Goal: Task Accomplishment & Management: Use online tool/utility

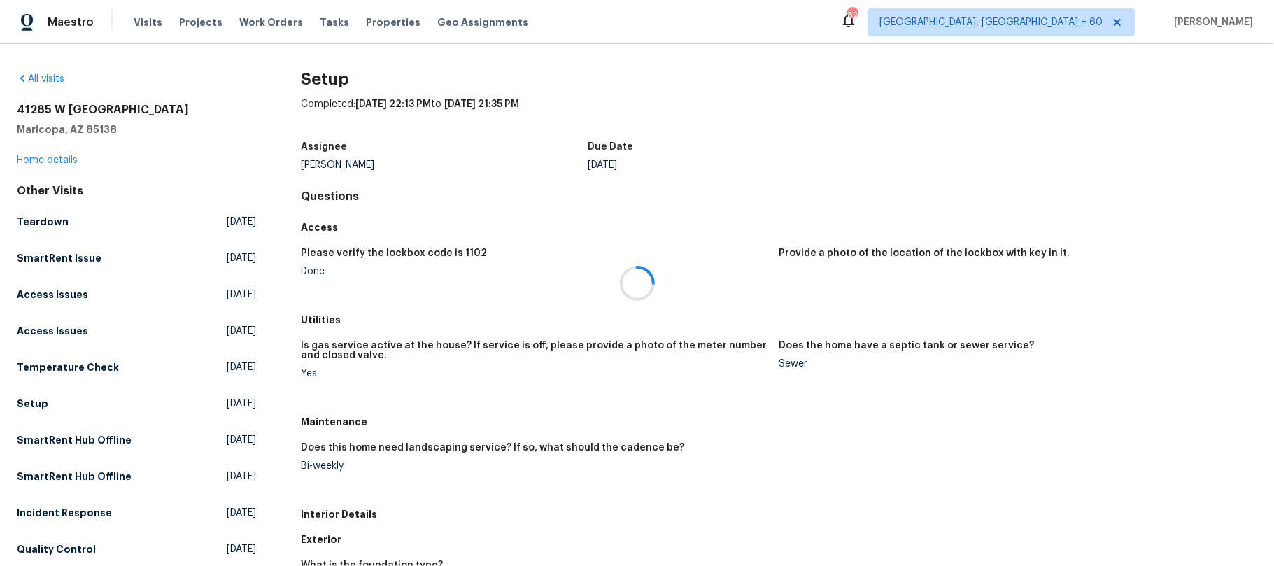
click at [149, 24] on div at bounding box center [637, 283] width 1274 height 566
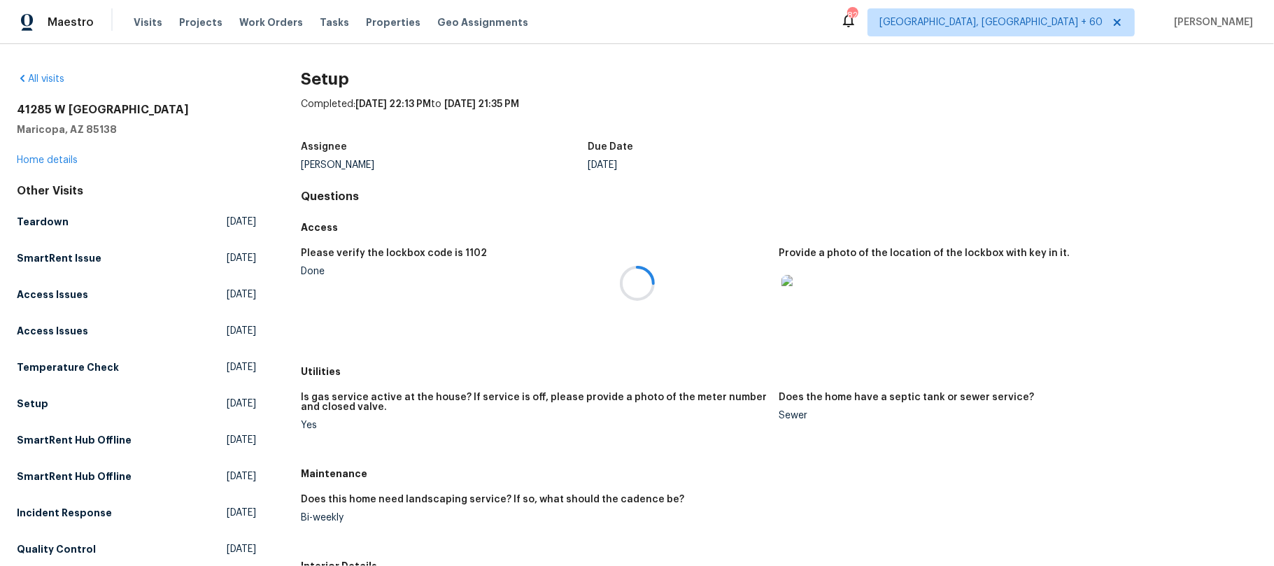
click at [160, 18] on div at bounding box center [637, 283] width 1274 height 566
click at [21, 80] on div at bounding box center [637, 283] width 1274 height 566
click at [20, 80] on div at bounding box center [637, 283] width 1274 height 566
click at [20, 78] on icon at bounding box center [22, 78] width 4 height 7
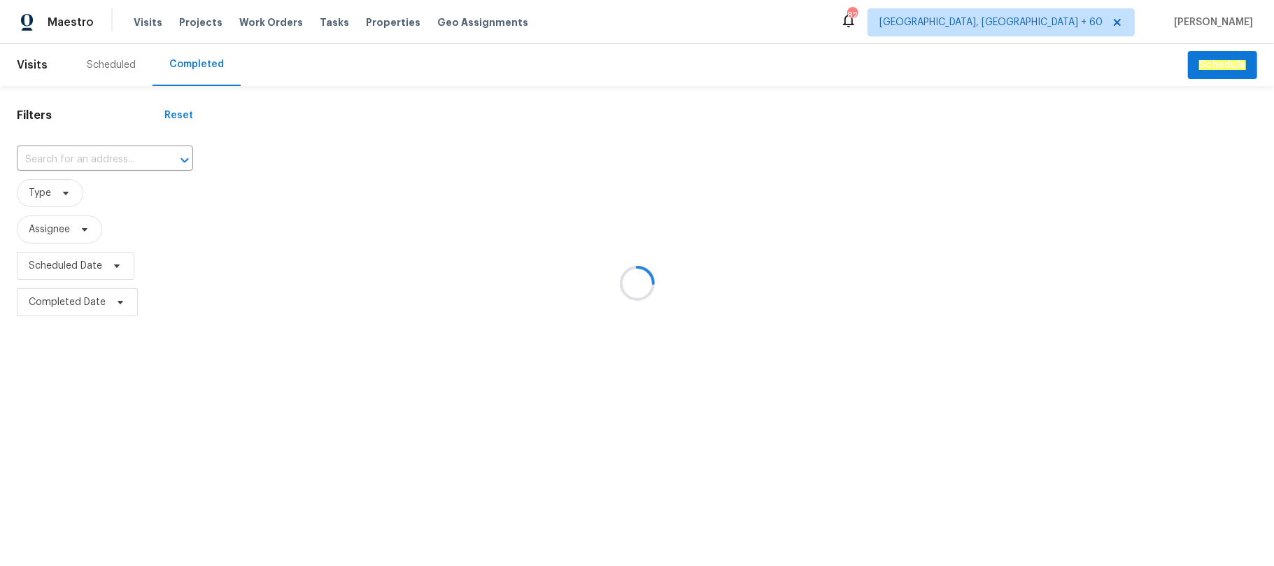
click at [65, 158] on div at bounding box center [637, 283] width 1274 height 566
click at [65, 157] on div at bounding box center [637, 283] width 1274 height 566
click at [55, 157] on div at bounding box center [637, 283] width 1274 height 566
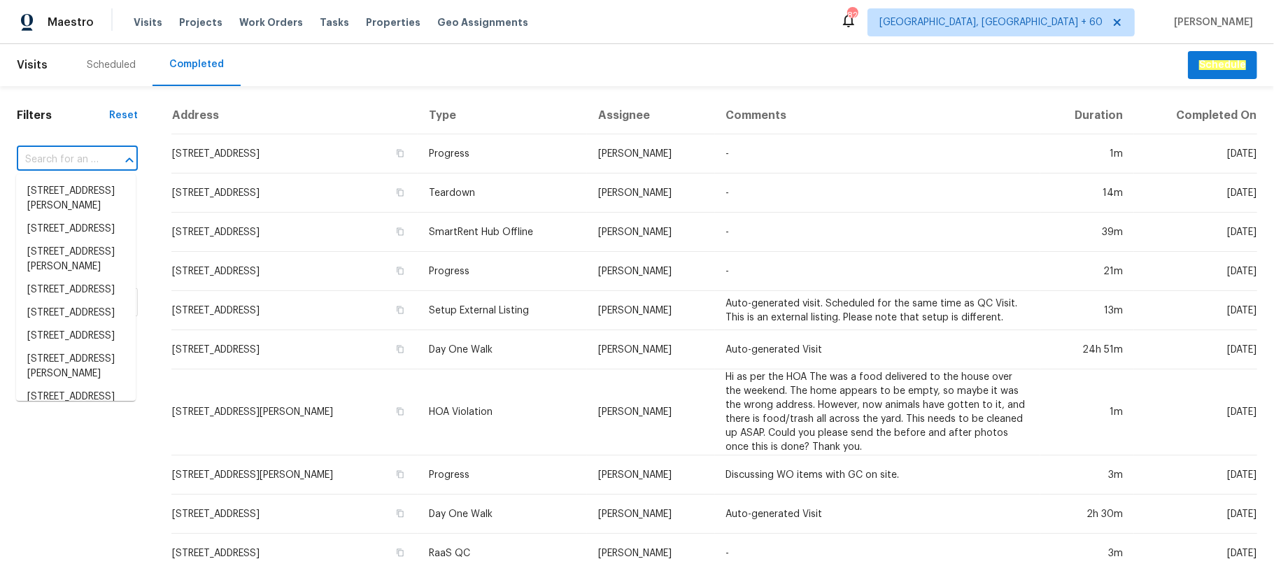
click at [55, 157] on input "text" at bounding box center [58, 160] width 82 height 22
paste input "[STREET_ADDRESS][PERSON_NAME][PERSON_NAME]"
type input "[STREET_ADDRESS][PERSON_NAME][PERSON_NAME]"
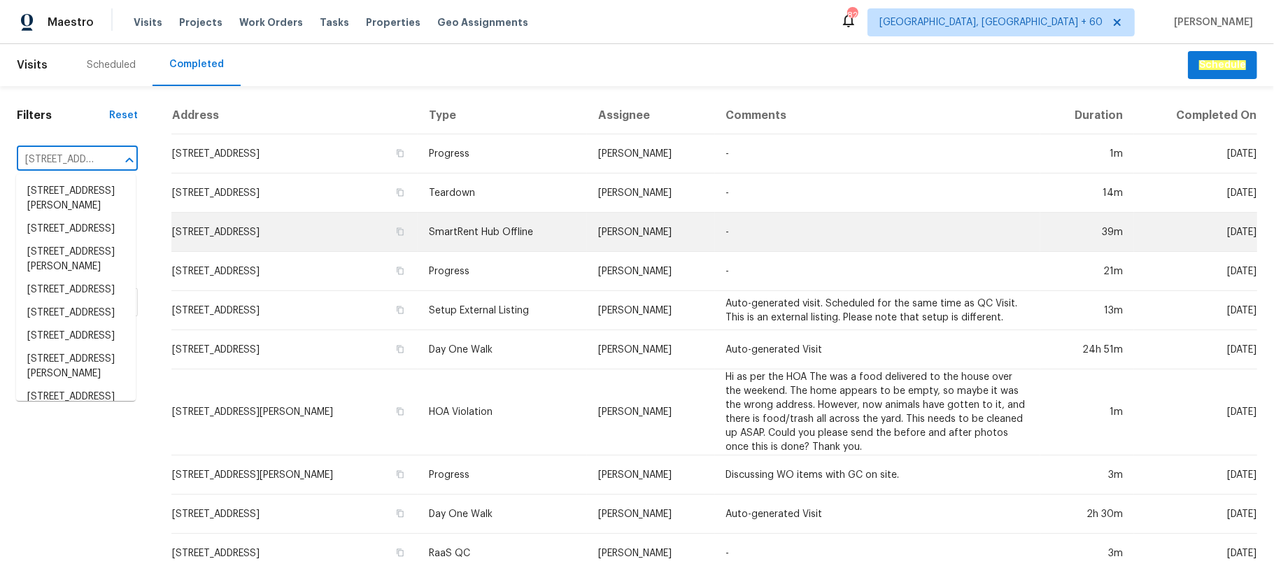
scroll to position [0, 152]
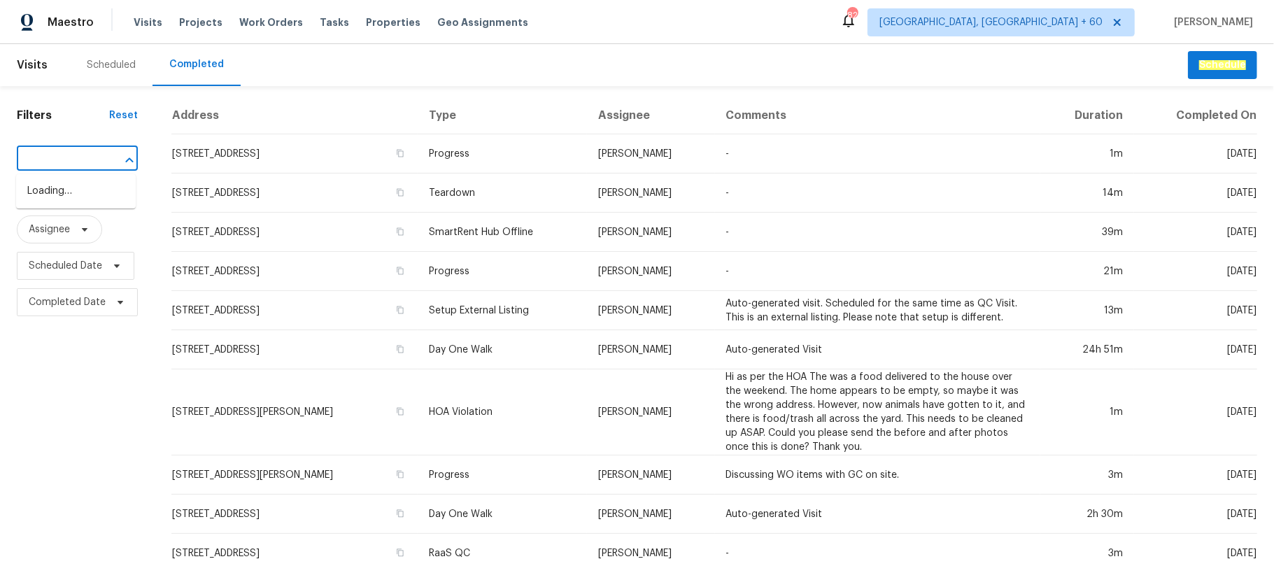
click at [98, 164] on div "[STREET_ADDRESS][PERSON_NAME][PERSON_NAME] ​" at bounding box center [77, 160] width 121 height 22
click at [107, 161] on div at bounding box center [119, 160] width 36 height 20
click at [67, 201] on li "[STREET_ADDRESS][PERSON_NAME][PERSON_NAME]" at bounding box center [76, 206] width 120 height 52
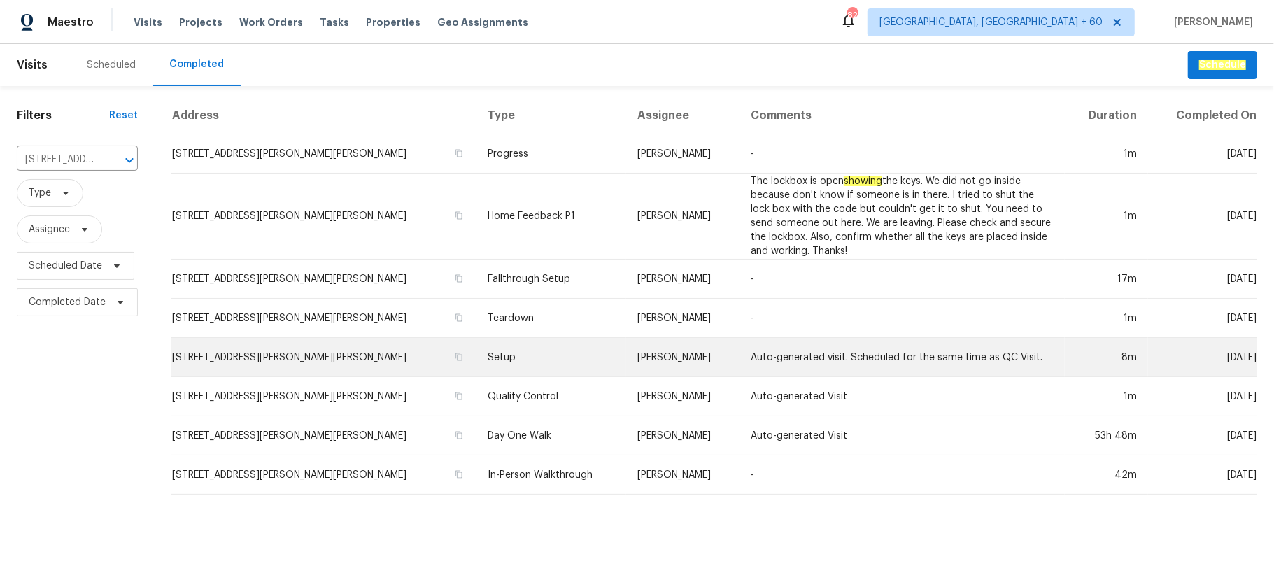
click at [629, 362] on td "[PERSON_NAME]" at bounding box center [682, 357] width 113 height 39
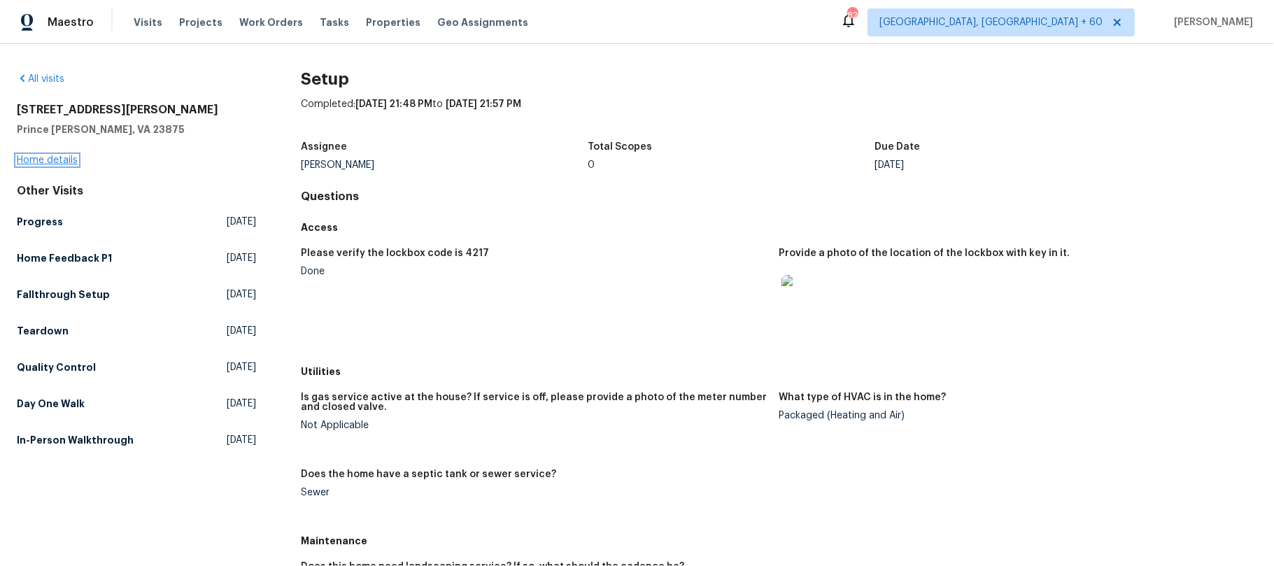
click at [31, 159] on link "Home details" at bounding box center [47, 160] width 61 height 10
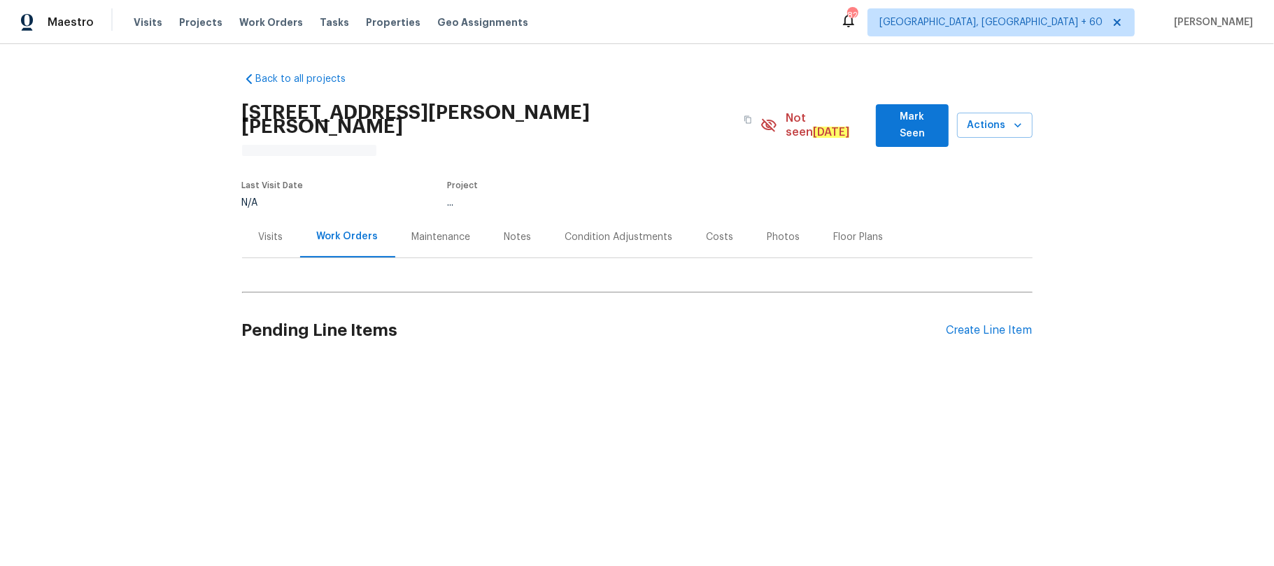
click at [772, 230] on div "Photos" at bounding box center [783, 237] width 33 height 14
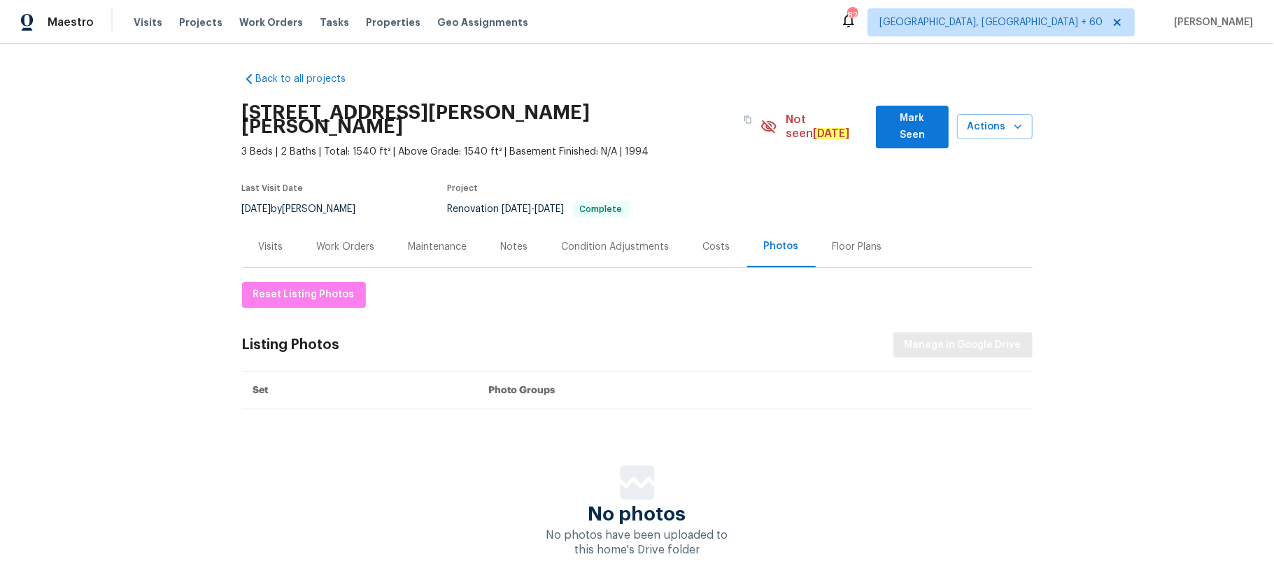
scroll to position [74, 0]
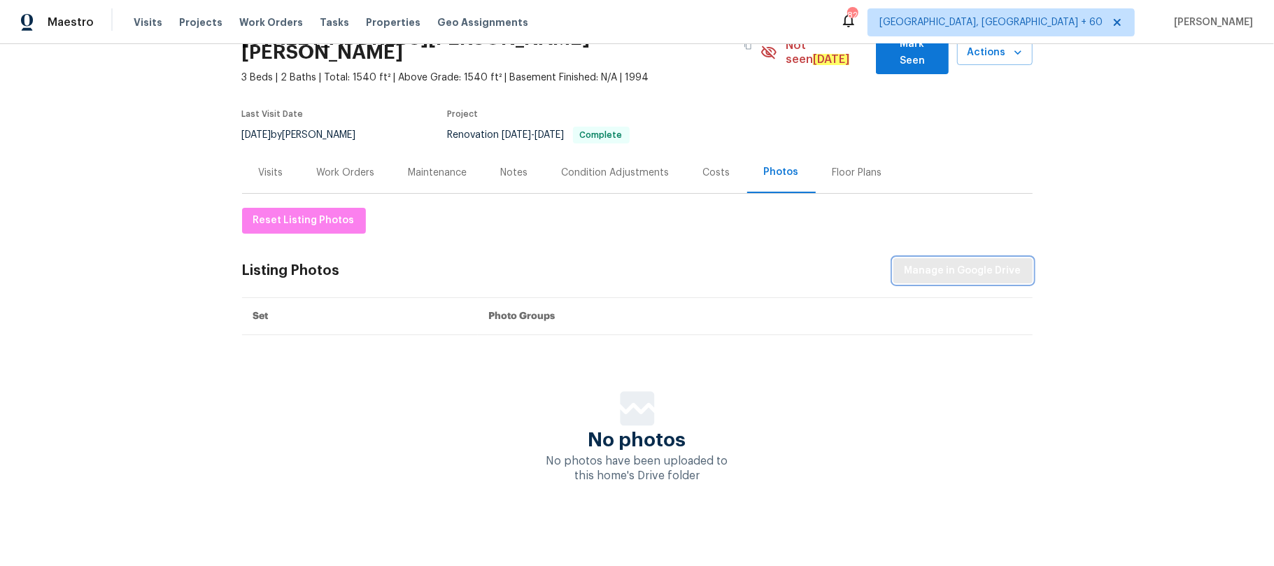
click at [964, 262] on span "Manage in Google Drive" at bounding box center [962, 270] width 117 height 17
